Goal: Check status: Check status

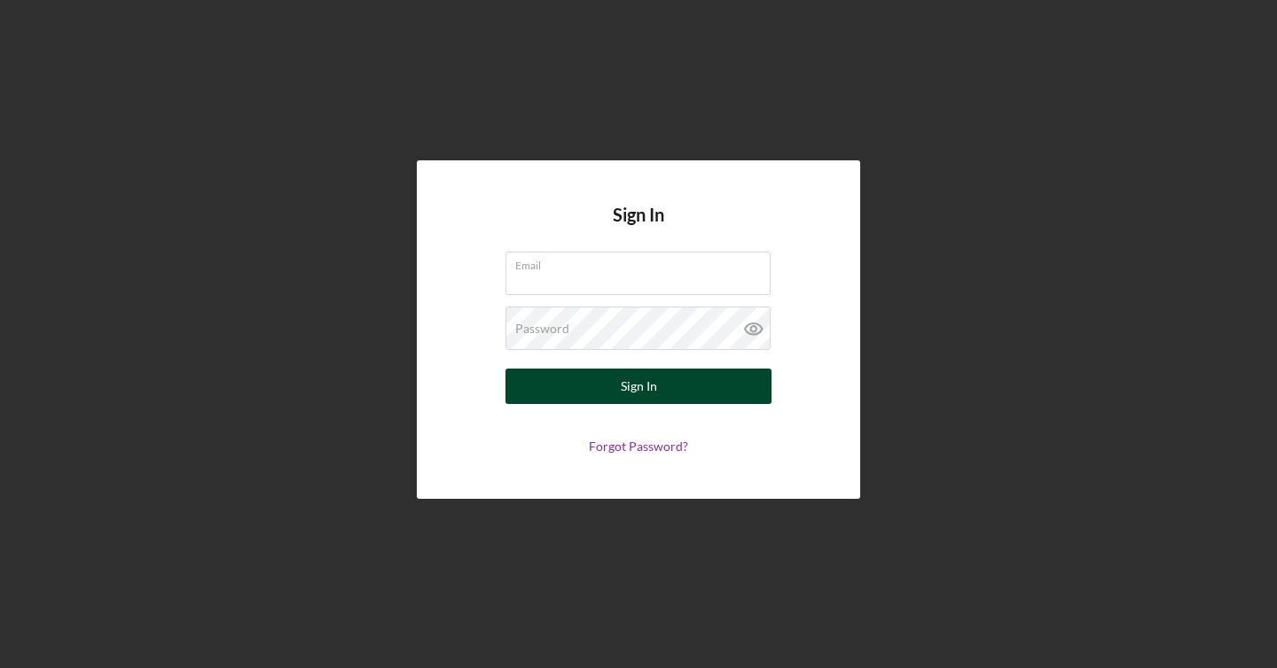
type input "[EMAIL_ADDRESS][DOMAIN_NAME]"
click at [666, 389] on button "Sign In" at bounding box center [638, 386] width 266 height 35
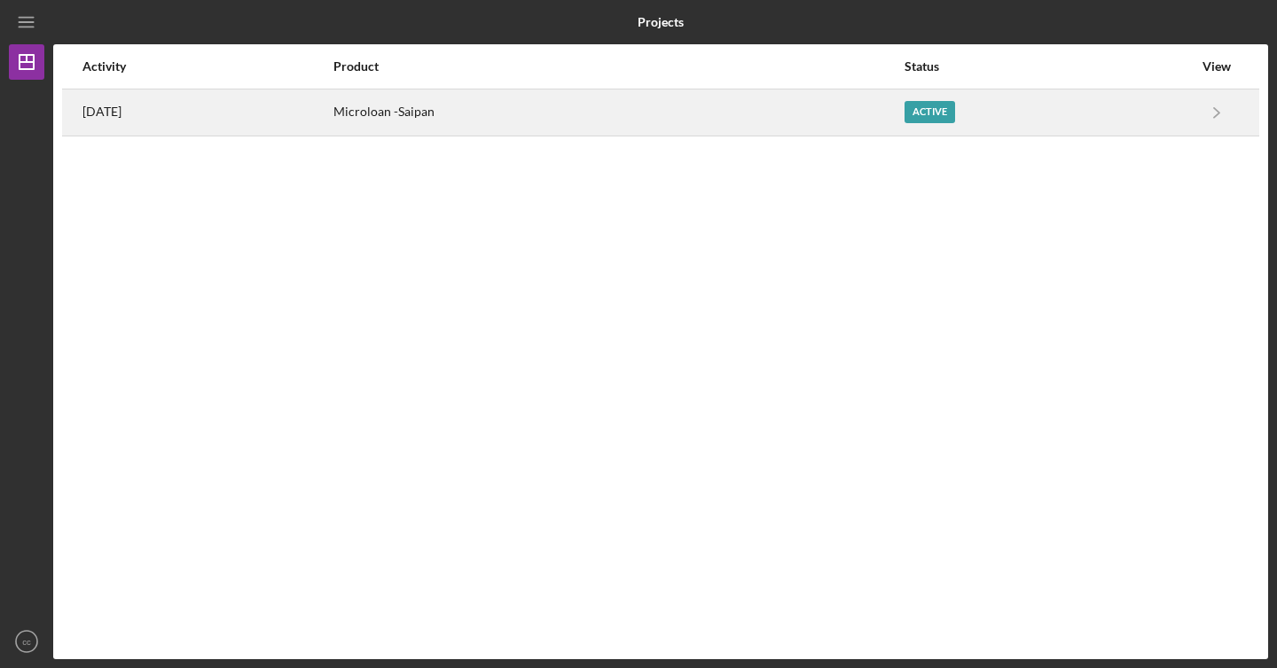
click at [955, 104] on div "Active" at bounding box center [929, 112] width 51 height 22
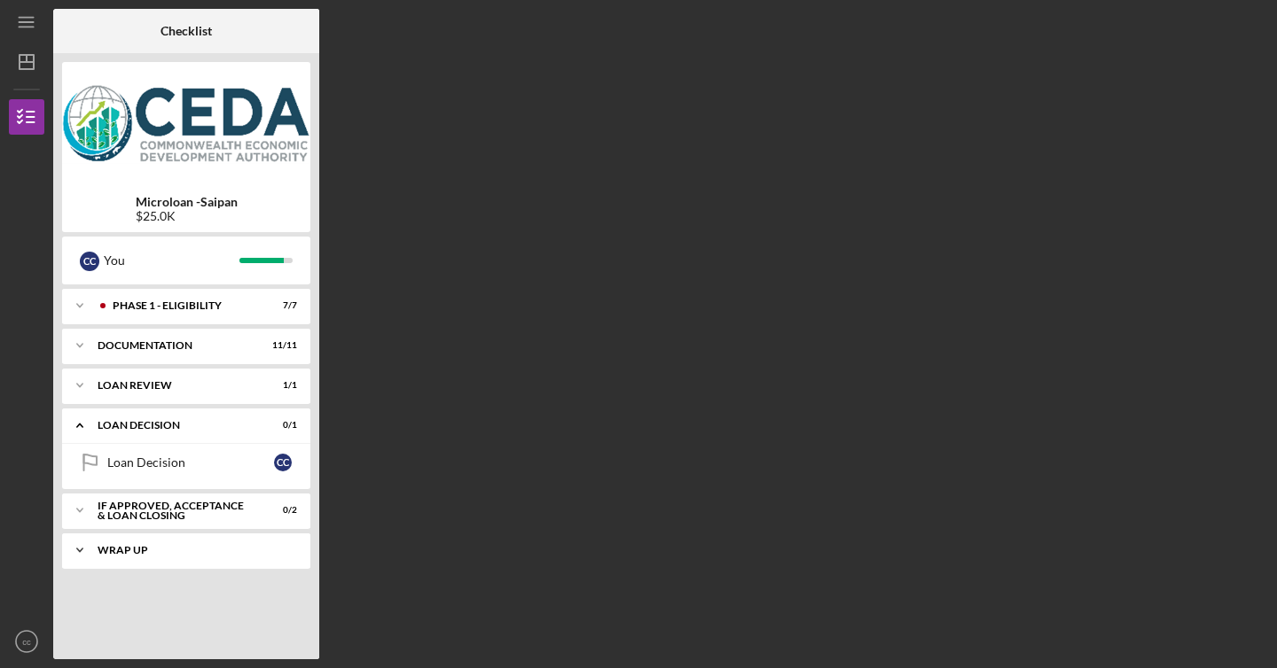
click at [246, 547] on div "Wrap up" at bounding box center [193, 550] width 191 height 11
click at [277, 587] on div "c c" at bounding box center [283, 588] width 18 height 18
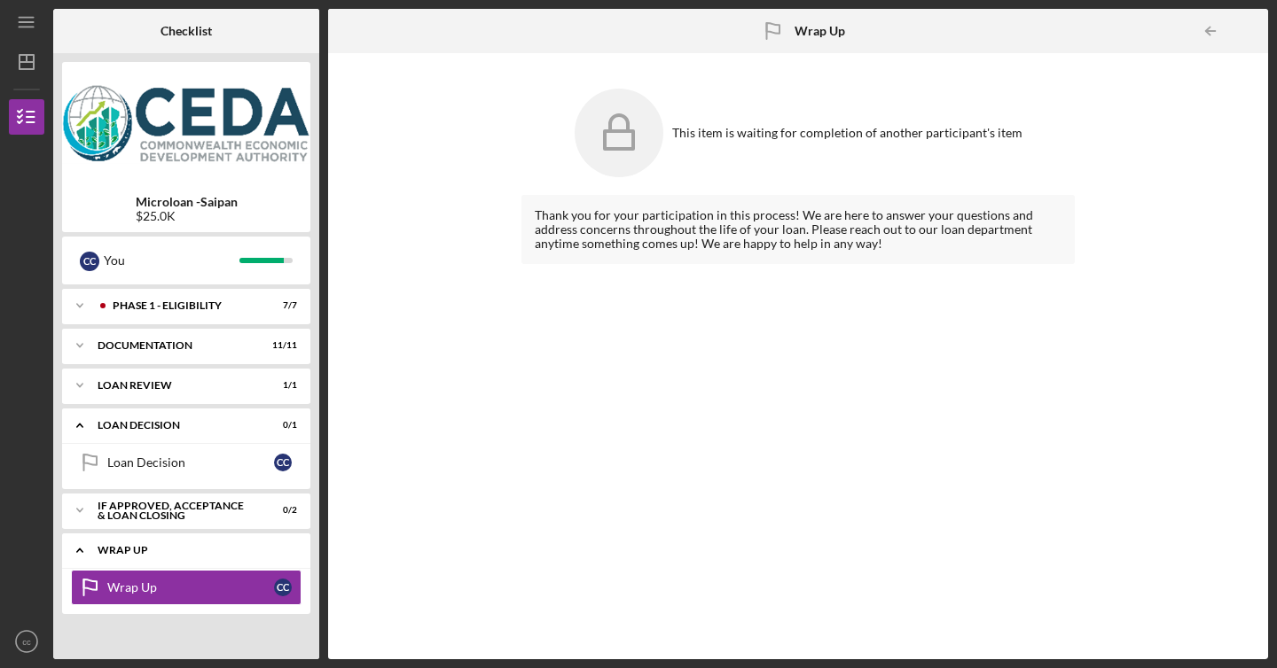
click at [274, 557] on div "Icon/Expander Wrap up 0 / 1" at bounding box center [186, 551] width 248 height 36
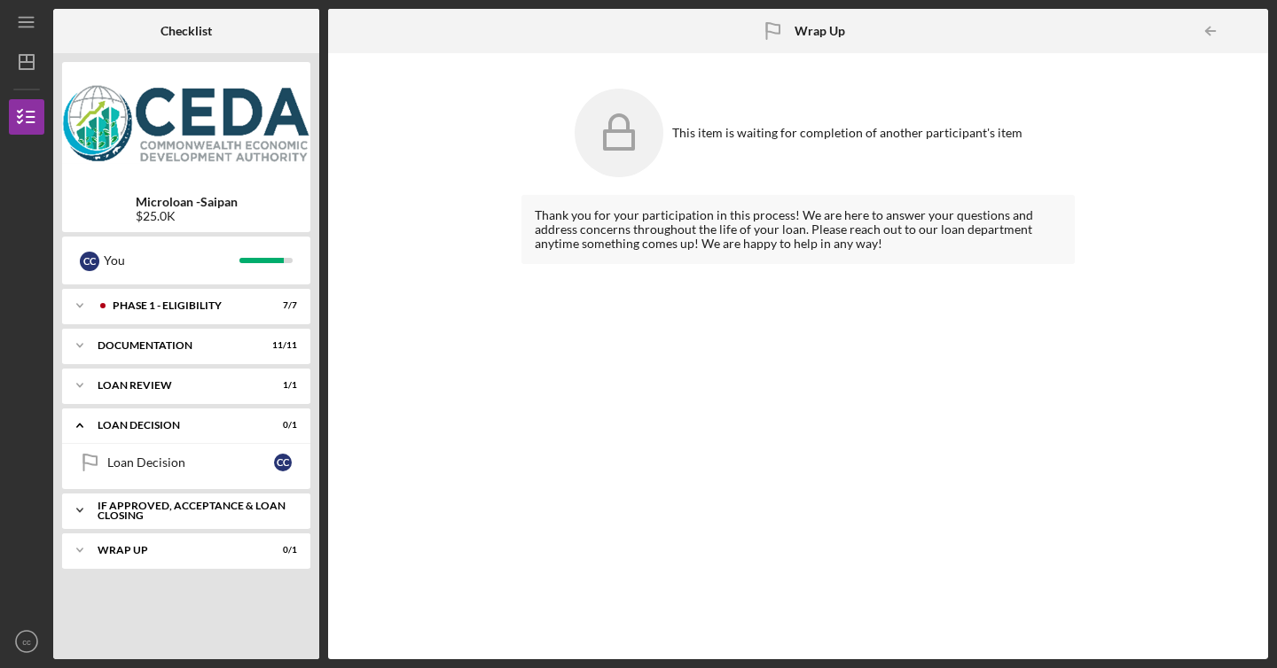
click at [272, 502] on div "If approved, acceptance & loan closing" at bounding box center [193, 511] width 191 height 20
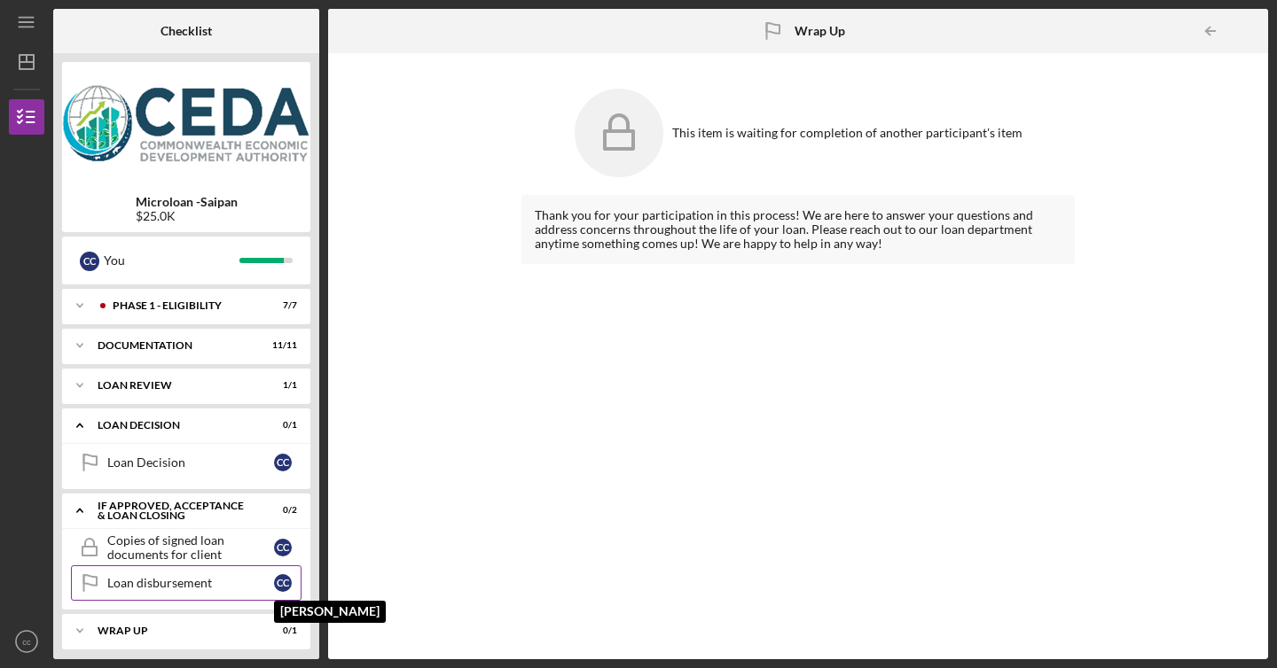
click at [277, 576] on div "c c" at bounding box center [283, 583] width 18 height 18
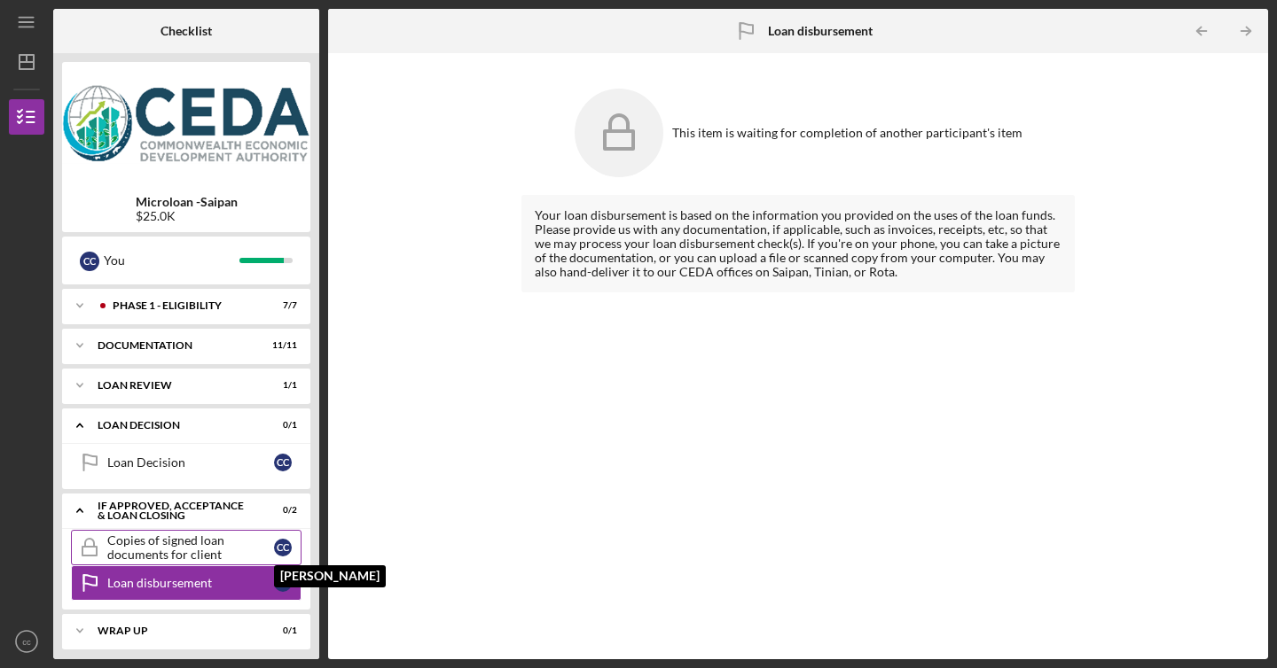
click at [285, 550] on div "c c" at bounding box center [283, 548] width 18 height 18
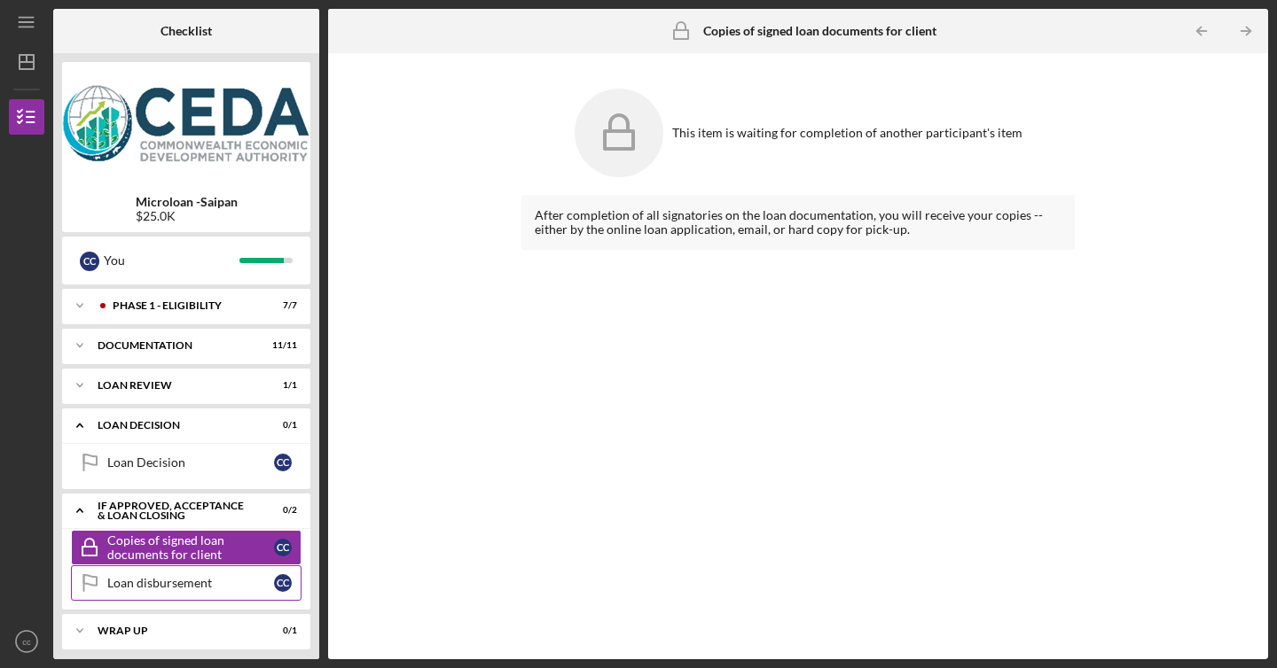
click at [293, 571] on link "Loan disbursement Loan disbursement c c" at bounding box center [186, 583] width 231 height 35
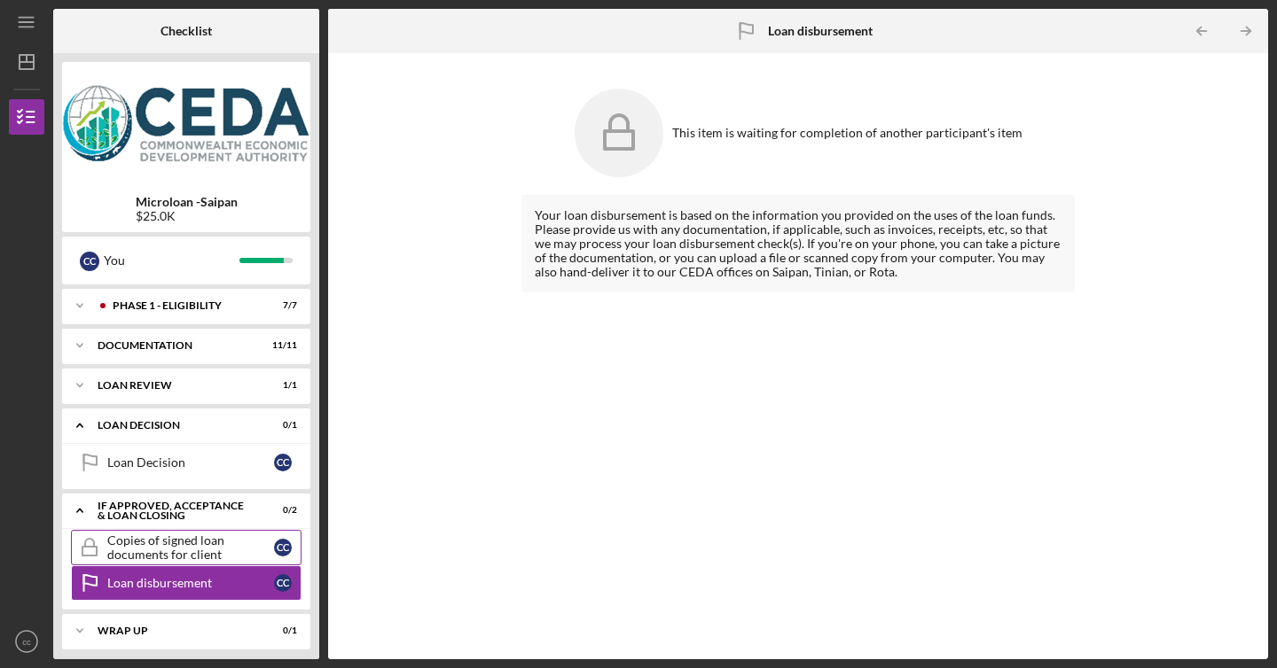
click at [293, 535] on link "Copies of signed loan documents for client Copies of signed loan documents for …" at bounding box center [186, 547] width 231 height 35
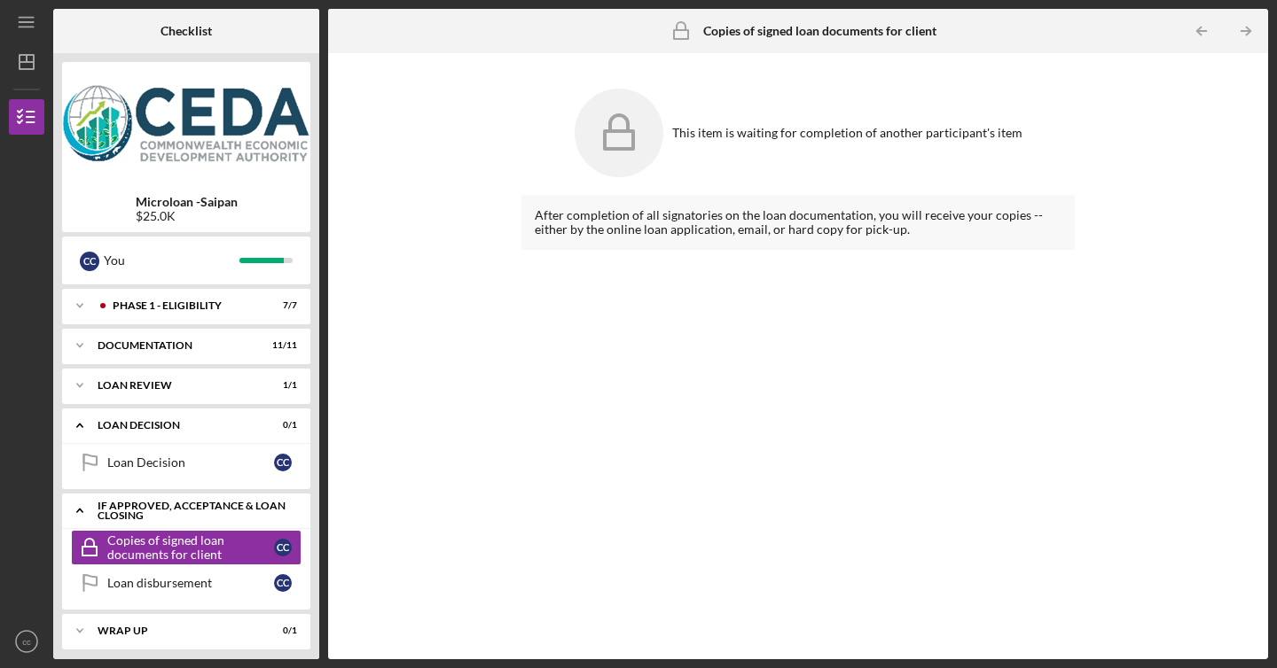
click at [274, 507] on div "If approved, acceptance & loan closing" at bounding box center [193, 511] width 191 height 20
